Goal: Task Accomplishment & Management: Use online tool/utility

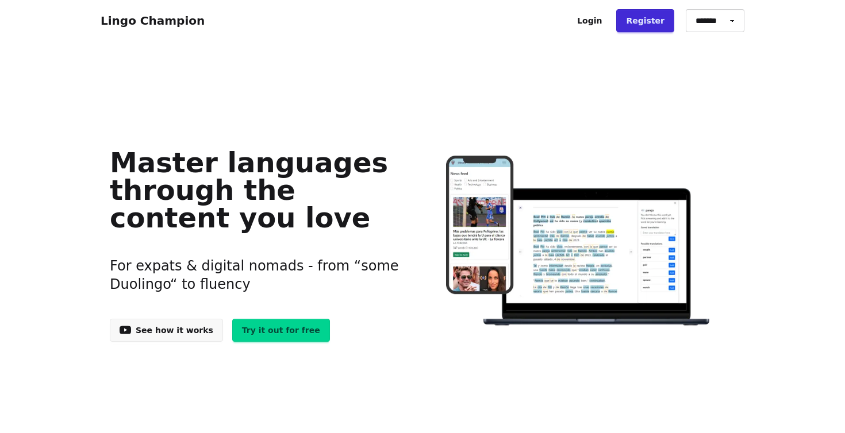
click at [593, 20] on link "Login" at bounding box center [589, 20] width 44 height 23
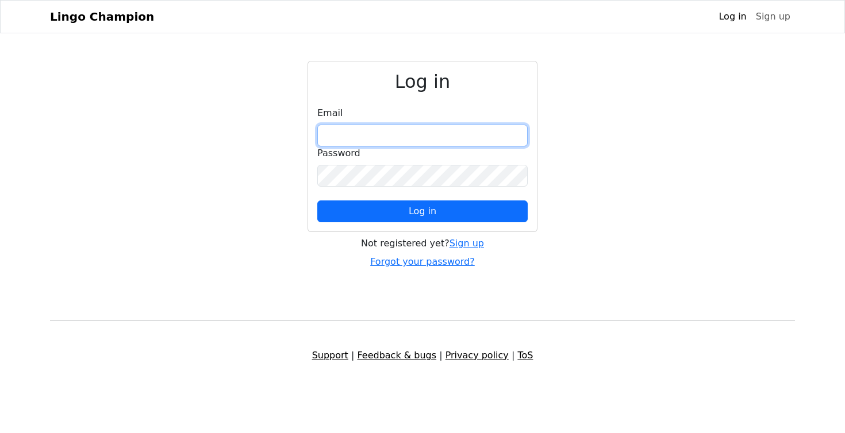
click at [354, 136] on input "email" at bounding box center [422, 136] width 210 height 22
click at [346, 142] on input "email" at bounding box center [422, 136] width 210 height 22
type input "**********"
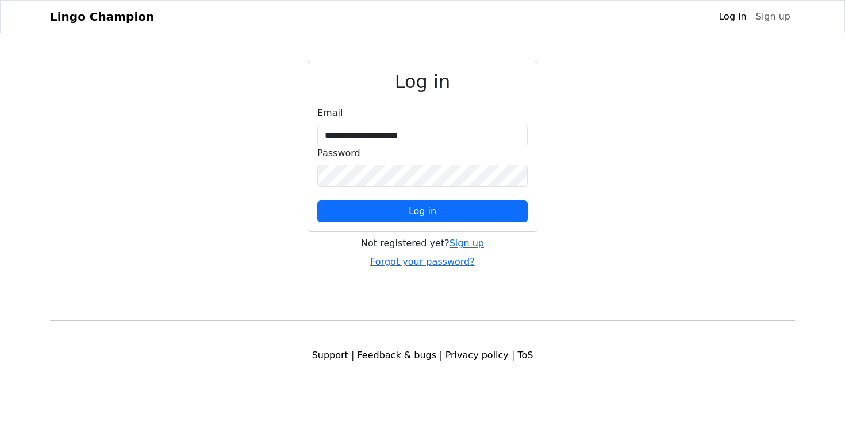
click at [425, 214] on span "Log in" at bounding box center [423, 211] width 28 height 11
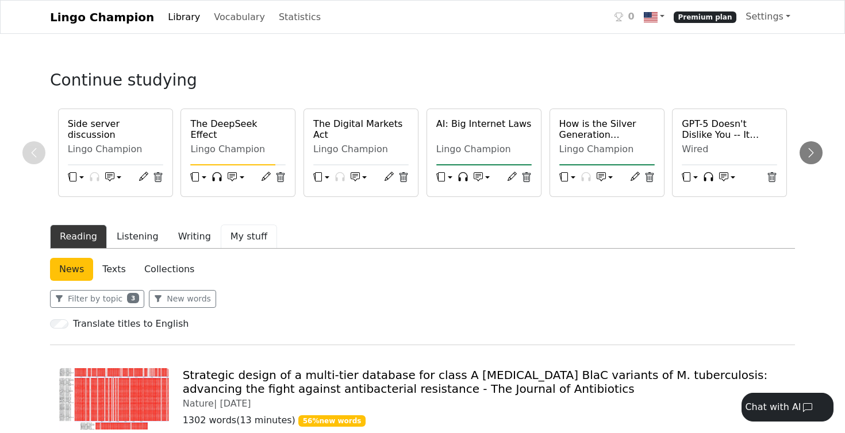
click at [234, 236] on button "My stuff" at bounding box center [249, 237] width 56 height 24
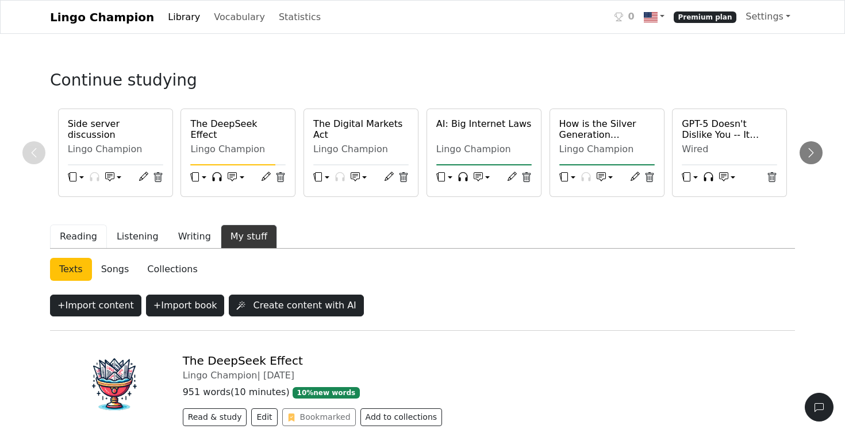
click at [81, 235] on button "Reading" at bounding box center [78, 237] width 57 height 24
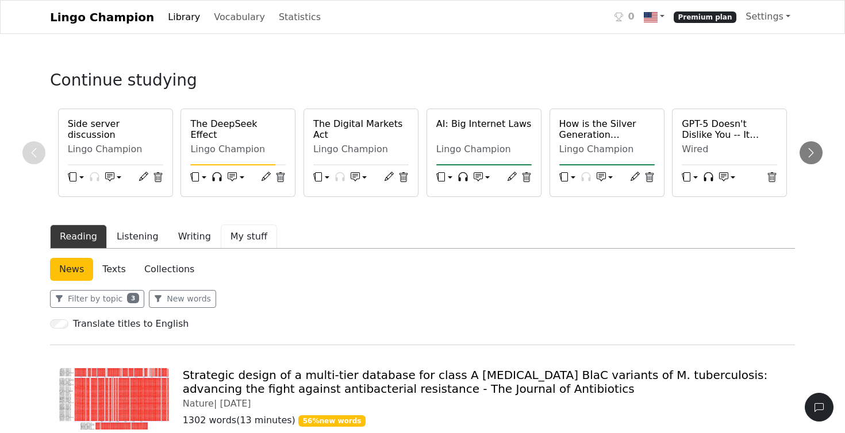
click at [228, 237] on button "My stuff" at bounding box center [249, 237] width 56 height 24
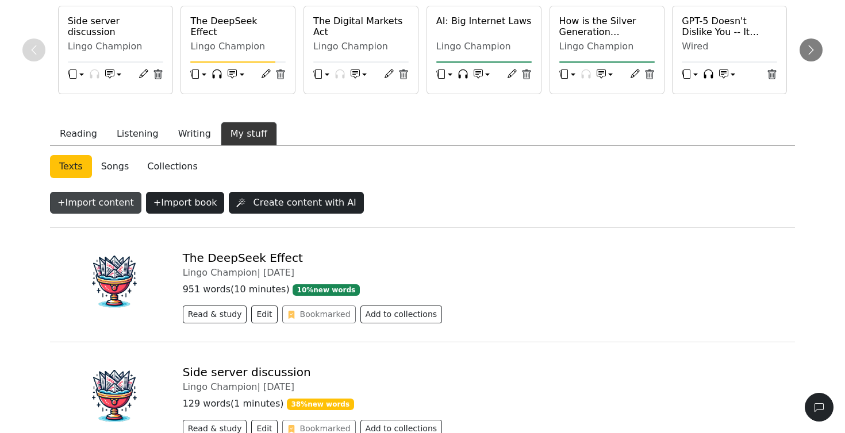
scroll to position [79, 0]
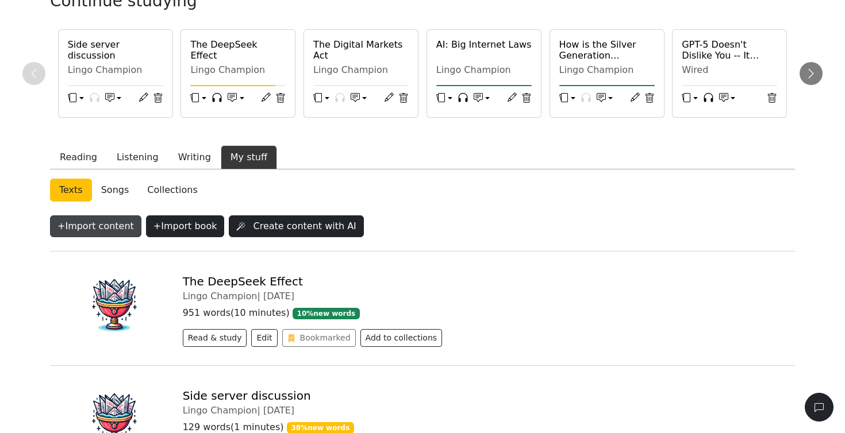
click at [102, 229] on button "+ Import content" at bounding box center [95, 227] width 91 height 22
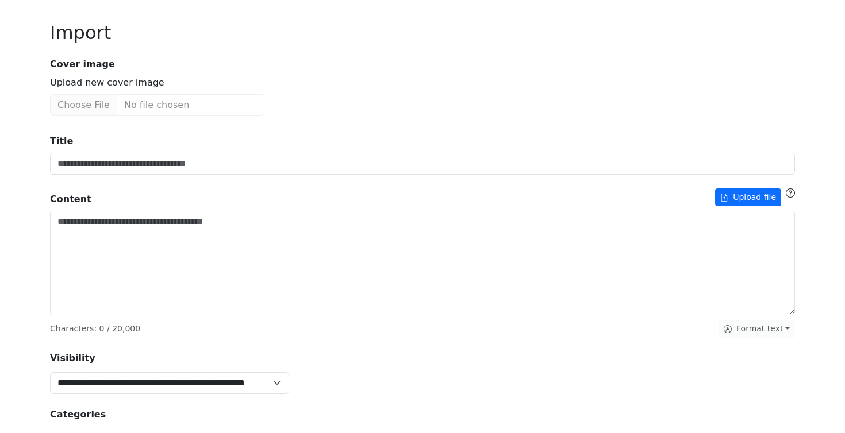
scroll to position [70, 0]
